Goal: Find contact information: Find contact information

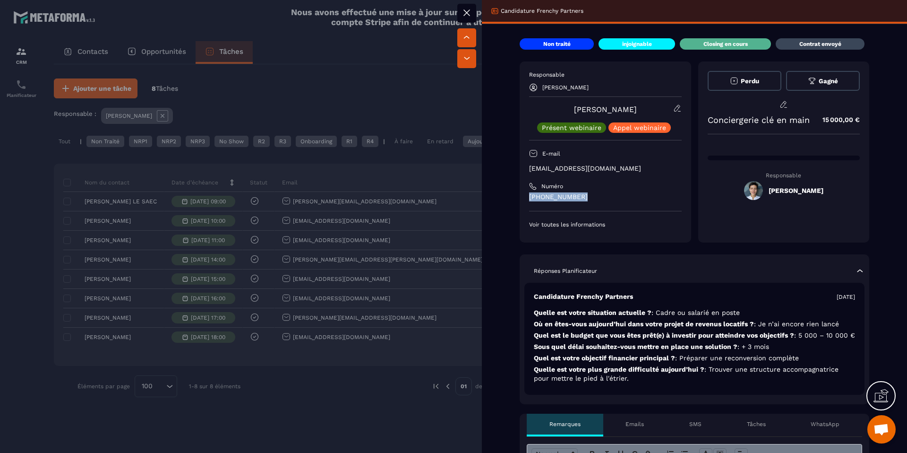
drag, startPoint x: 586, startPoint y: 194, endPoint x: 523, endPoint y: 198, distance: 62.5
click at [523, 198] on div "Responsable [PERSON_NAME] [PERSON_NAME] Présent webinaire Appel webinaire E-mai…" at bounding box center [606, 151] width 172 height 181
drag, startPoint x: 586, startPoint y: 199, endPoint x: 493, endPoint y: 196, distance: 93.1
copy p "[PHONE_NUMBER]"
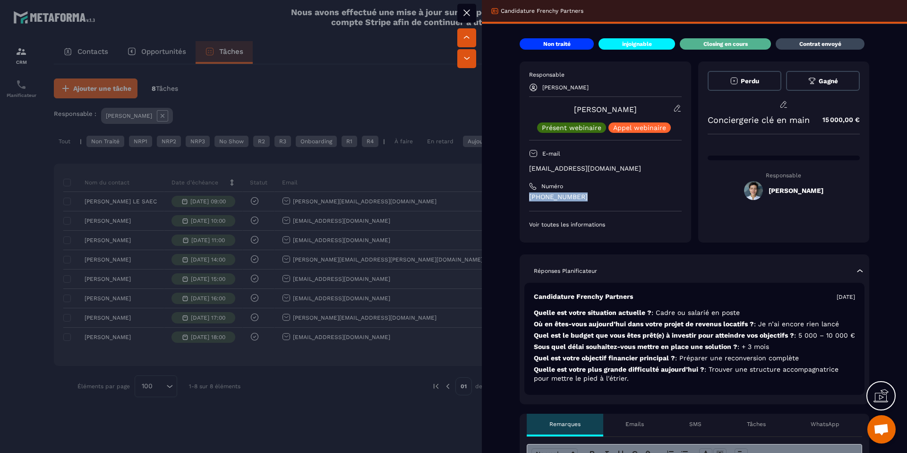
copy p "[PHONE_NUMBER]"
click at [573, 167] on p "[EMAIL_ADDRESS][DOMAIN_NAME]" at bounding box center [605, 168] width 153 height 9
drag, startPoint x: 609, startPoint y: 169, endPoint x: 512, endPoint y: 172, distance: 97.4
copy p "[EMAIL_ADDRESS][DOMAIN_NAME]"
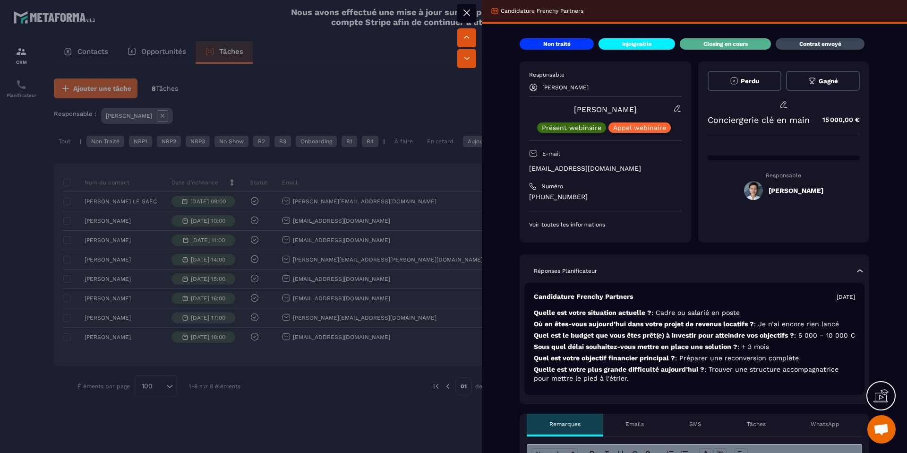
click at [623, 174] on div "Responsable [PERSON_NAME] [PERSON_NAME] Présent webinaire Appel webinaire E-mai…" at bounding box center [605, 149] width 153 height 157
drag, startPoint x: 624, startPoint y: 171, endPoint x: 529, endPoint y: 165, distance: 95.6
click at [529, 165] on p "[EMAIL_ADDRESS][DOMAIN_NAME]" at bounding box center [605, 168] width 153 height 9
copy p "[EMAIL_ADDRESS][DOMAIN_NAME]"
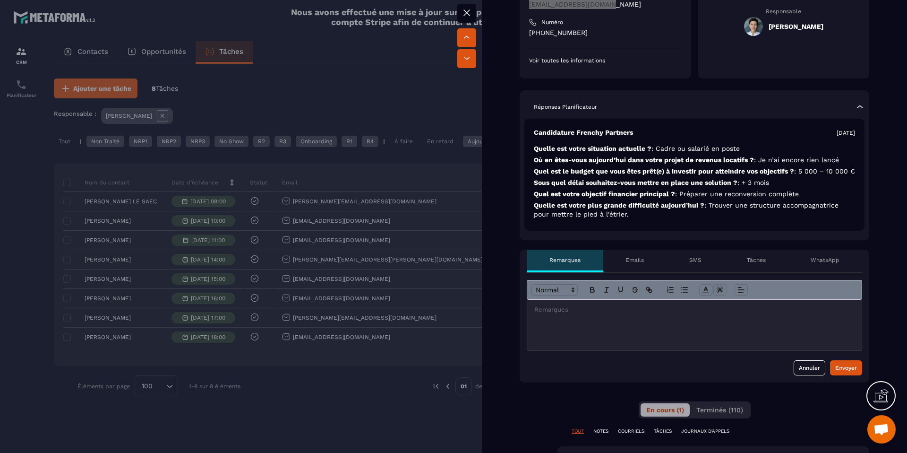
scroll to position [143, 0]
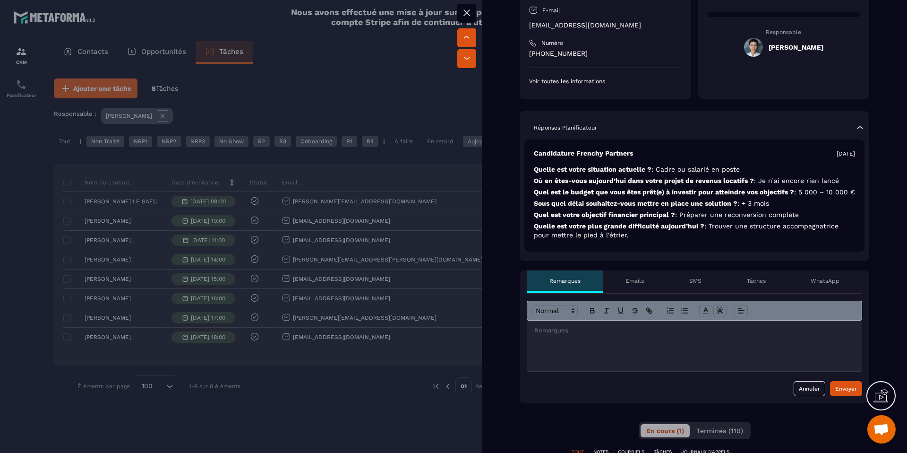
click at [631, 349] on div at bounding box center [694, 345] width 335 height 51
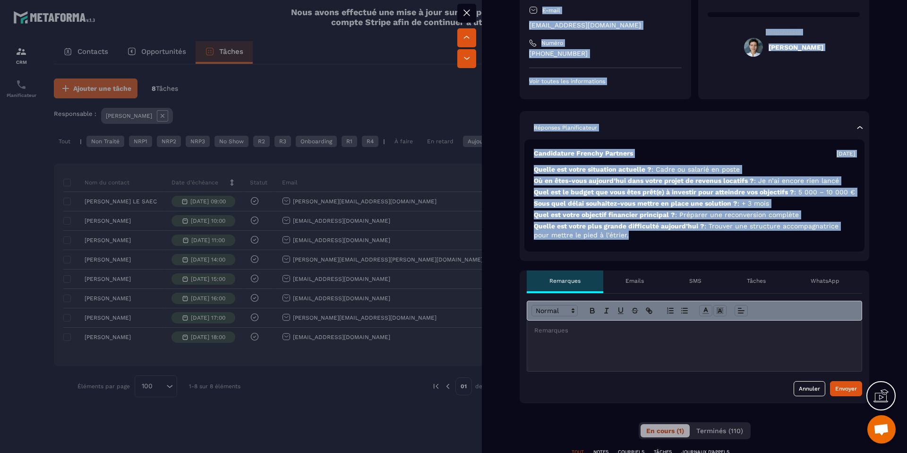
drag, startPoint x: 633, startPoint y: 243, endPoint x: 480, endPoint y: 149, distance: 178.8
click at [480, 149] on div "Candidature Frenchy Partners Non traité injoignable Closing en cours Contrat en…" at bounding box center [453, 226] width 907 height 453
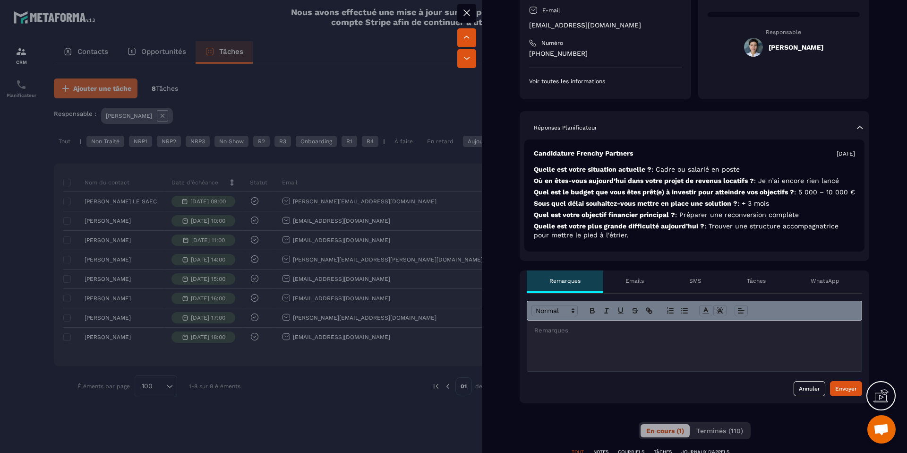
click at [617, 352] on div at bounding box center [694, 345] width 335 height 51
click at [603, 348] on div at bounding box center [694, 345] width 335 height 51
click at [605, 344] on div at bounding box center [694, 345] width 335 height 51
